Goal: Information Seeking & Learning: Check status

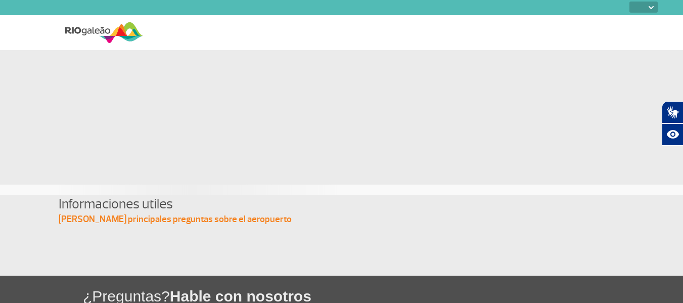
select select
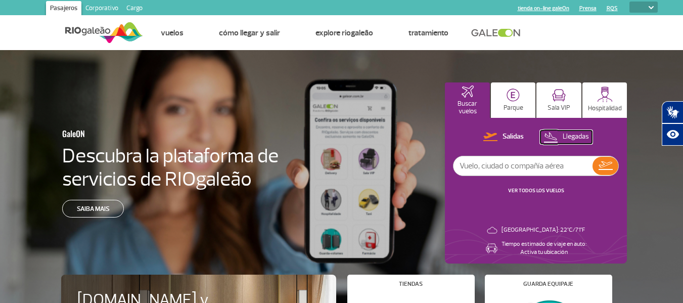
click at [582, 137] on p "Llegadas" at bounding box center [576, 137] width 26 height 10
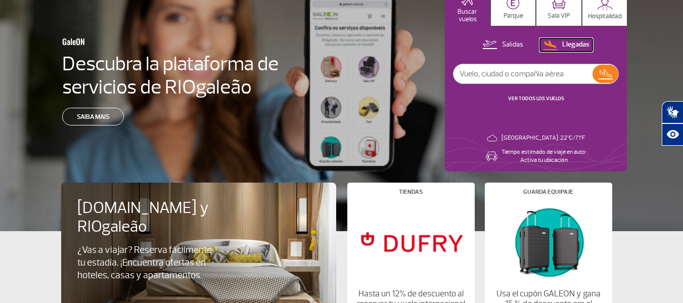
scroll to position [101, 0]
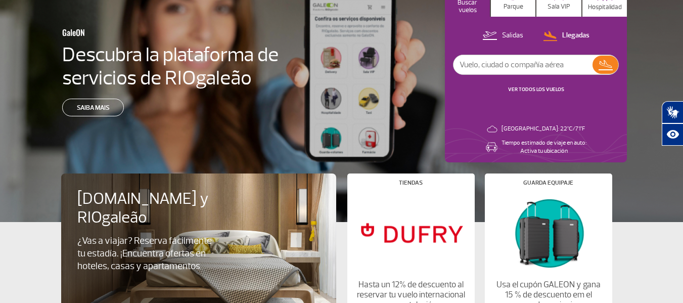
click at [497, 67] on input "text" at bounding box center [523, 64] width 139 height 19
type input "jetsmart"
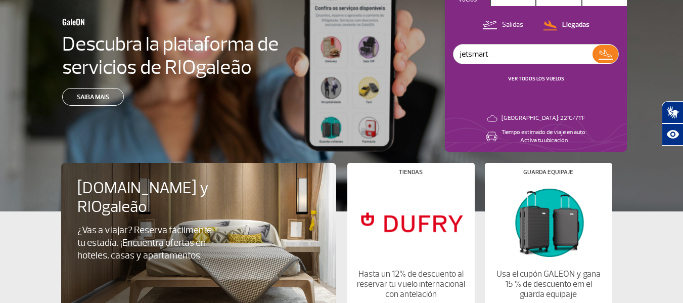
scroll to position [51, 0]
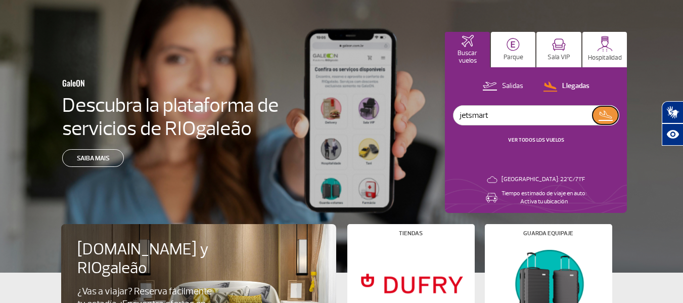
click at [607, 117] on img at bounding box center [605, 115] width 15 height 14
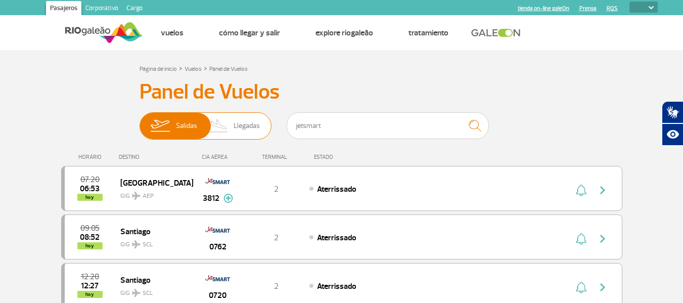
click at [241, 125] on span "Llegadas" at bounding box center [247, 126] width 26 height 26
click at [140, 121] on input "[PERSON_NAME]" at bounding box center [140, 121] width 0 height 0
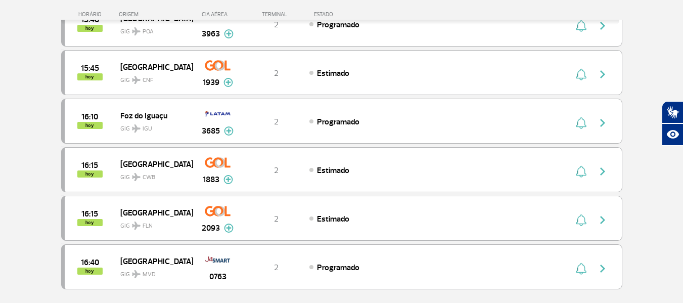
scroll to position [860, 0]
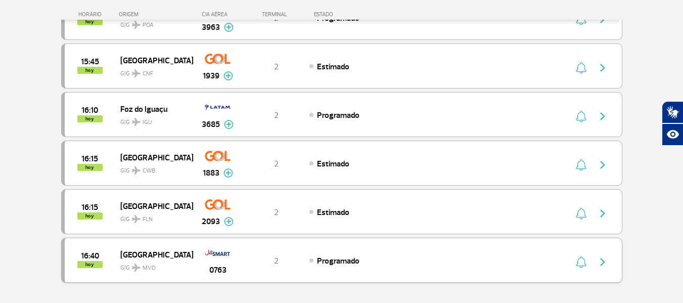
click at [179, 248] on span "[GEOGRAPHIC_DATA]" at bounding box center [152, 254] width 65 height 13
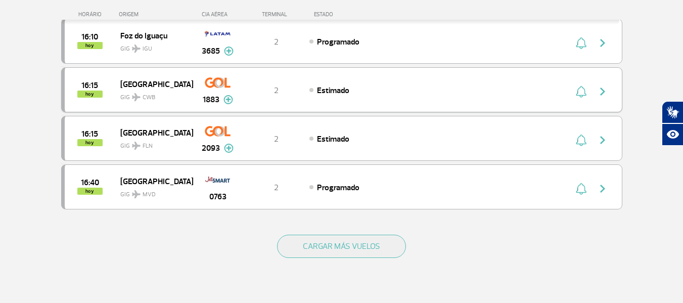
scroll to position [961, 0]
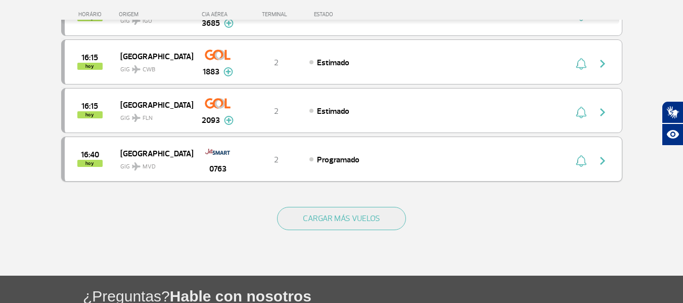
click at [602, 159] on img "button" at bounding box center [603, 161] width 12 height 12
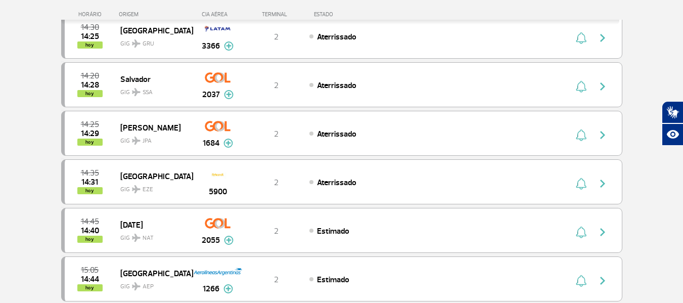
scroll to position [0, 0]
